Goal: Browse casually: Explore the website without a specific task or goal

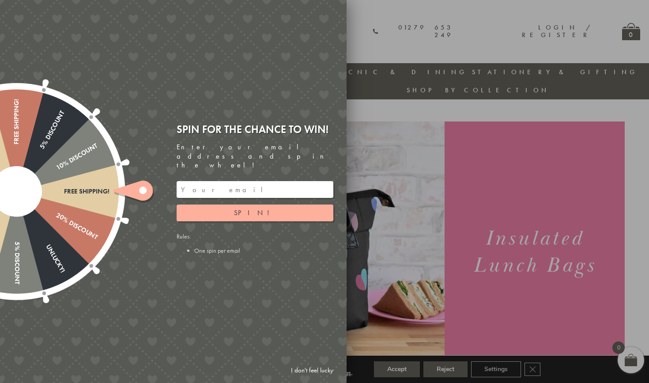
click at [133, 189] on icon at bounding box center [133, 191] width 40 height 20
click at [200, 182] on input "email" at bounding box center [255, 189] width 157 height 17
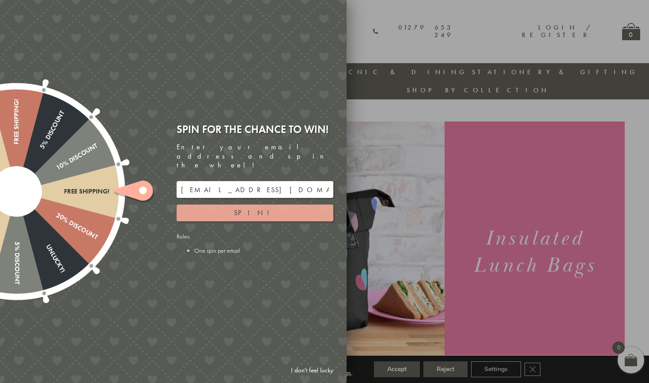
click at [261, 208] on span "Spin!" at bounding box center [255, 212] width 42 height 9
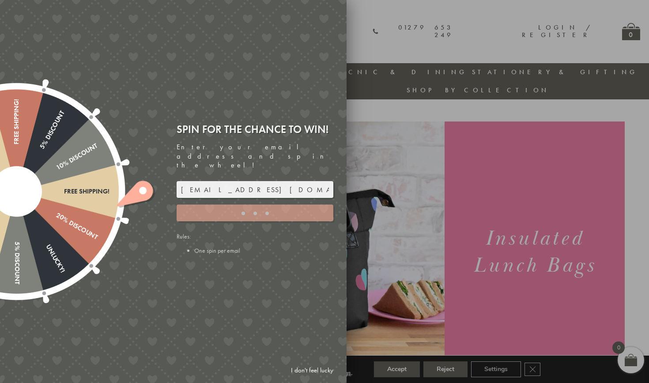
type input "GUGJPQNX"
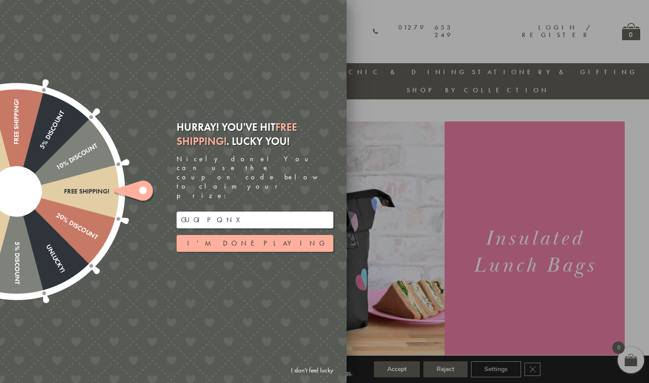
drag, startPoint x: 217, startPoint y: 204, endPoint x: 172, endPoint y: 207, distance: 45.1
click at [172, 207] on div "Hurray! You've hit Free shipping! . Lucky you! Nicely done! You can use the cou…" at bounding box center [258, 190] width 177 height 155
click at [140, 189] on ellipse at bounding box center [143, 190] width 8 height 8
click at [102, 191] on div "Free shipping!" at bounding box center [63, 192] width 93 height 8
click at [31, 187] on div "10% Discount" at bounding box center [57, 168] width 84 height 53
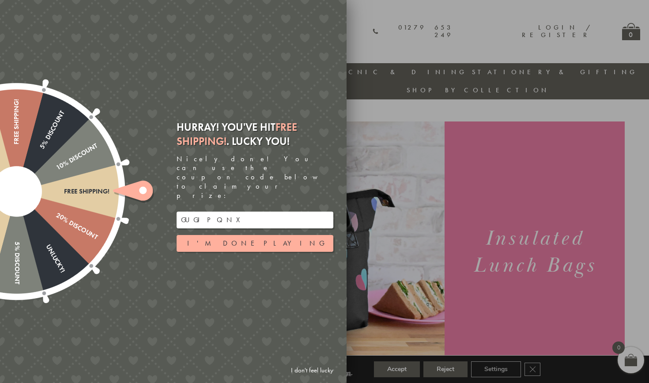
click at [404, 98] on div at bounding box center [324, 191] width 649 height 383
click at [377, 23] on div at bounding box center [324, 191] width 649 height 383
click at [295, 235] on button "I'm done playing" at bounding box center [255, 243] width 157 height 17
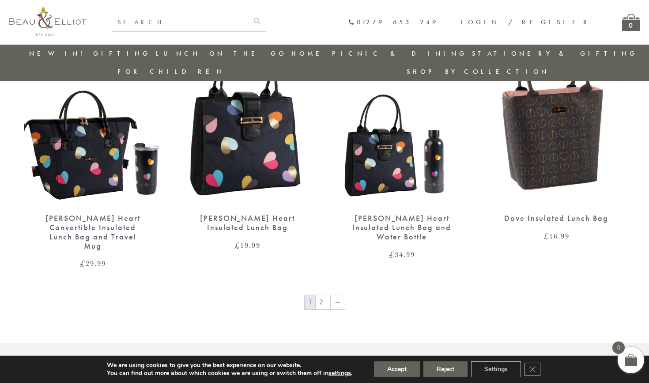
scroll to position [1448, 0]
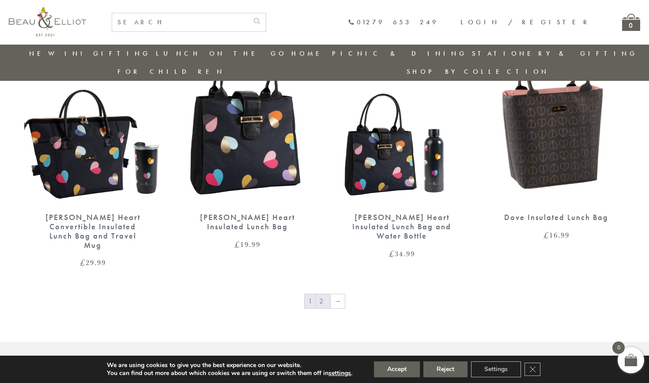
click at [323, 294] on link "2" at bounding box center [323, 301] width 15 height 14
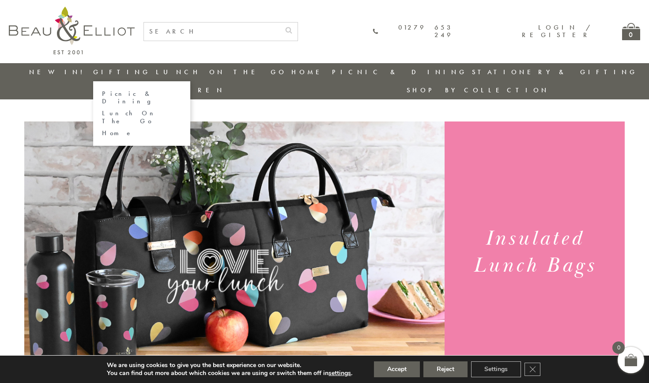
click at [115, 109] on link "Lunch On The Go" at bounding box center [141, 116] width 79 height 15
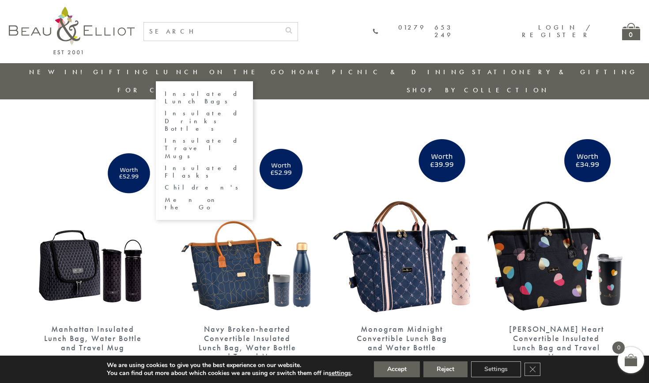
drag, startPoint x: 199, startPoint y: 82, endPoint x: 169, endPoint y: 79, distance: 30.2
click at [169, 79] on li "Lunch On The Go Insulated Lunch Bags Insulated Drinks Bottles Insulated Travel …" at bounding box center [221, 72] width 131 height 18
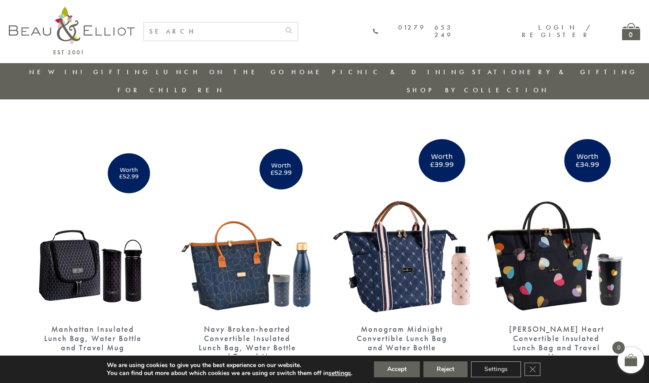
click at [60, 71] on link "New in!" at bounding box center [58, 72] width 59 height 9
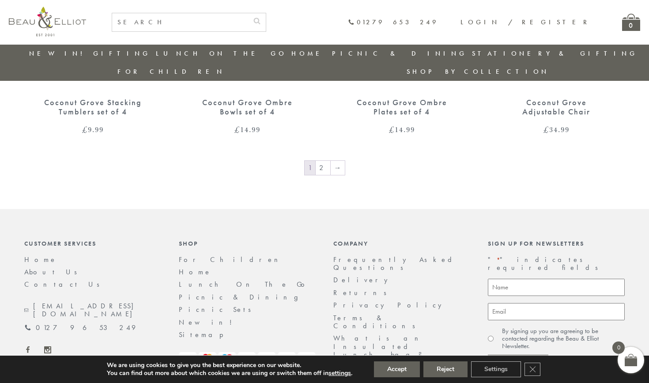
scroll to position [1546, 0]
